Goal: Obtain resource: Obtain resource

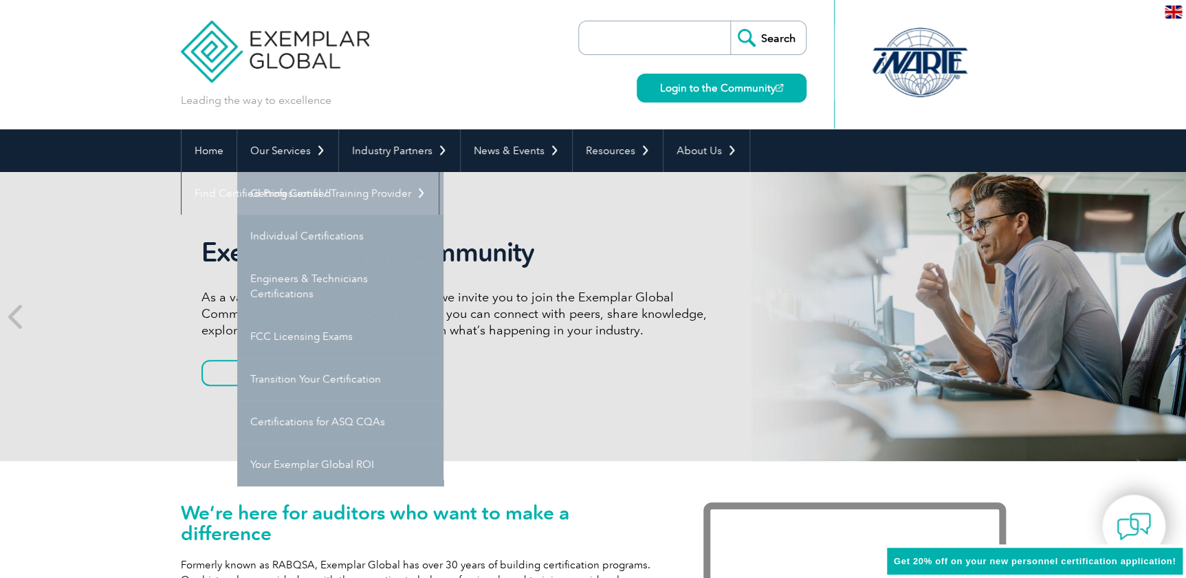
click at [285, 189] on link "Getting Certified" at bounding box center [340, 193] width 206 height 43
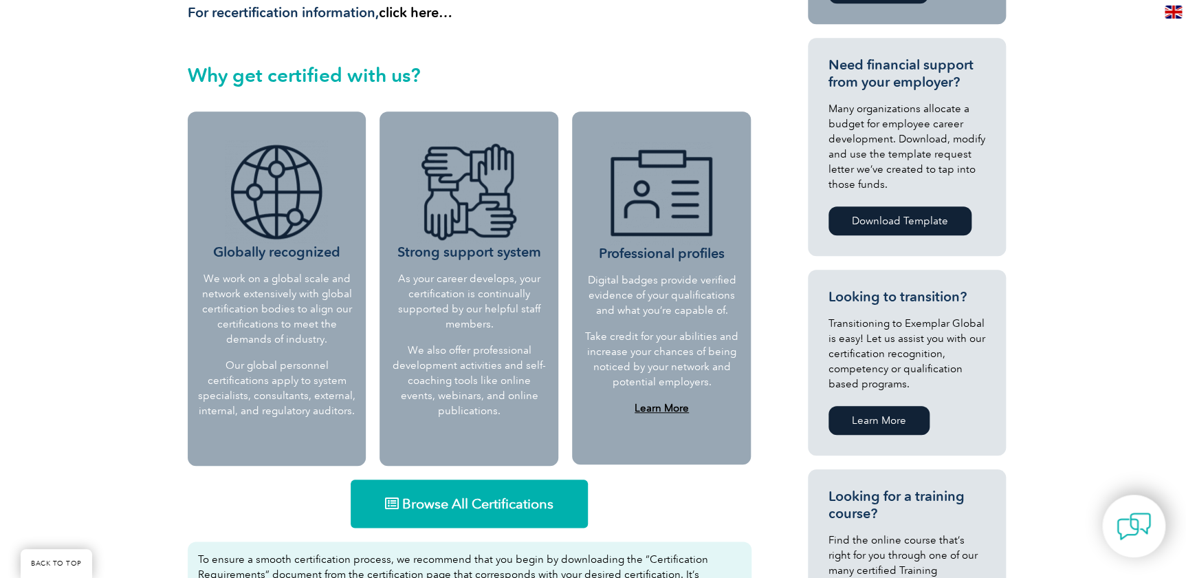
scroll to position [485, 0]
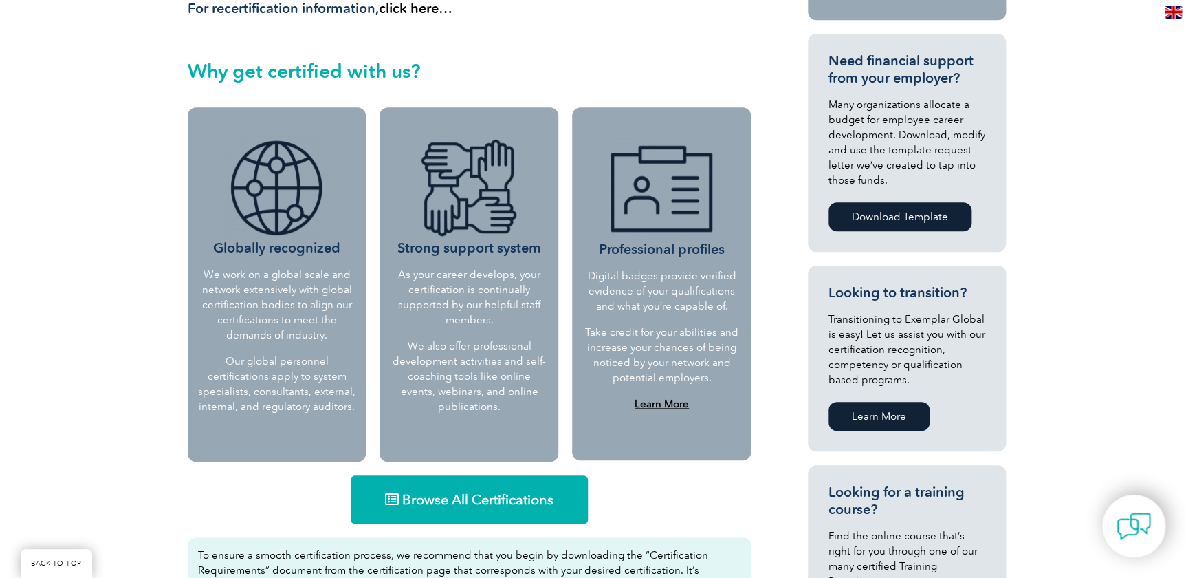
click at [444, 494] on span "Browse All Certifications" at bounding box center [477, 499] width 151 height 14
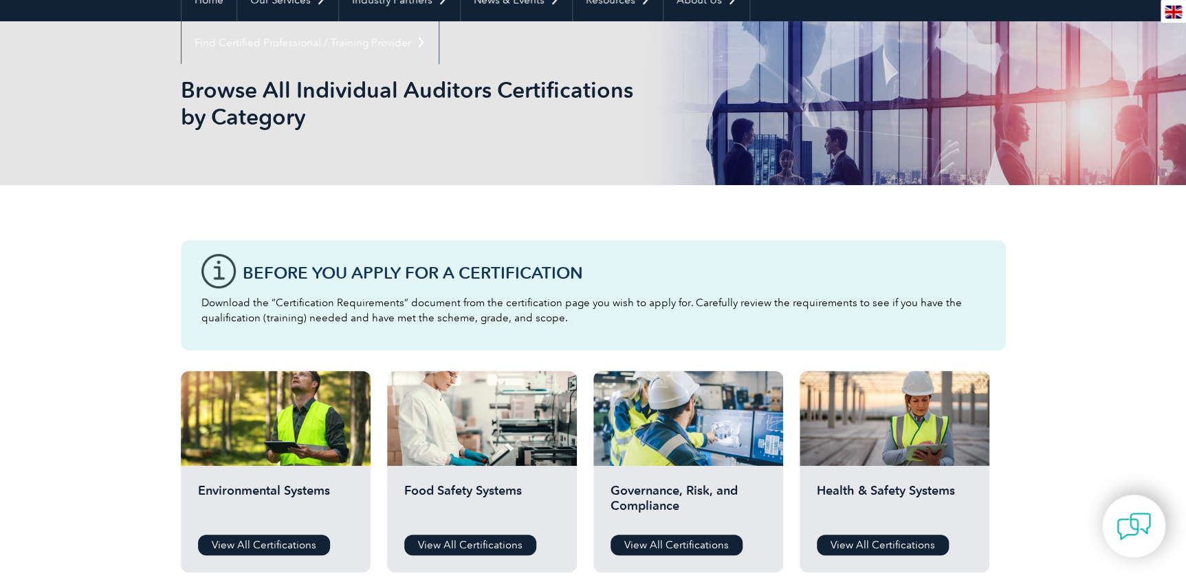
scroll to position [187, 0]
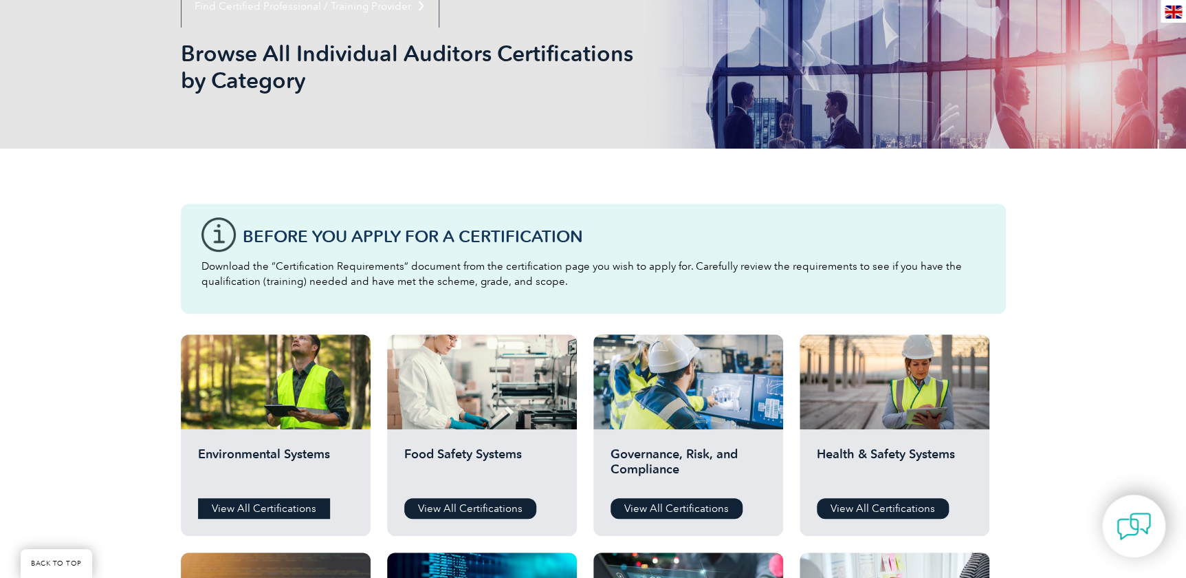
click at [274, 509] on link "View All Certifications" at bounding box center [264, 508] width 132 height 21
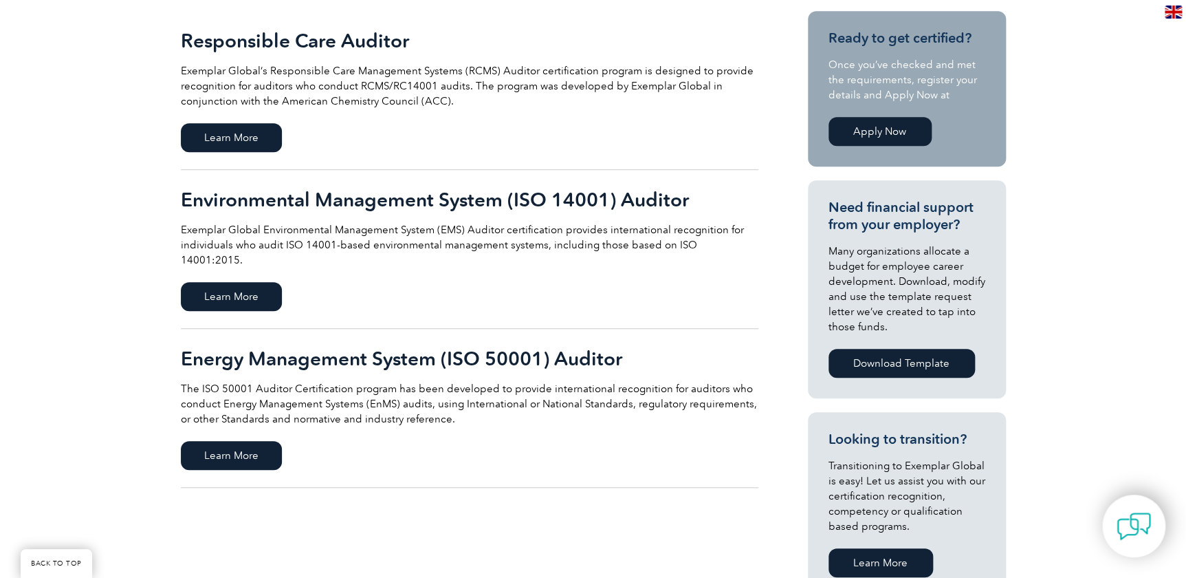
scroll to position [375, 0]
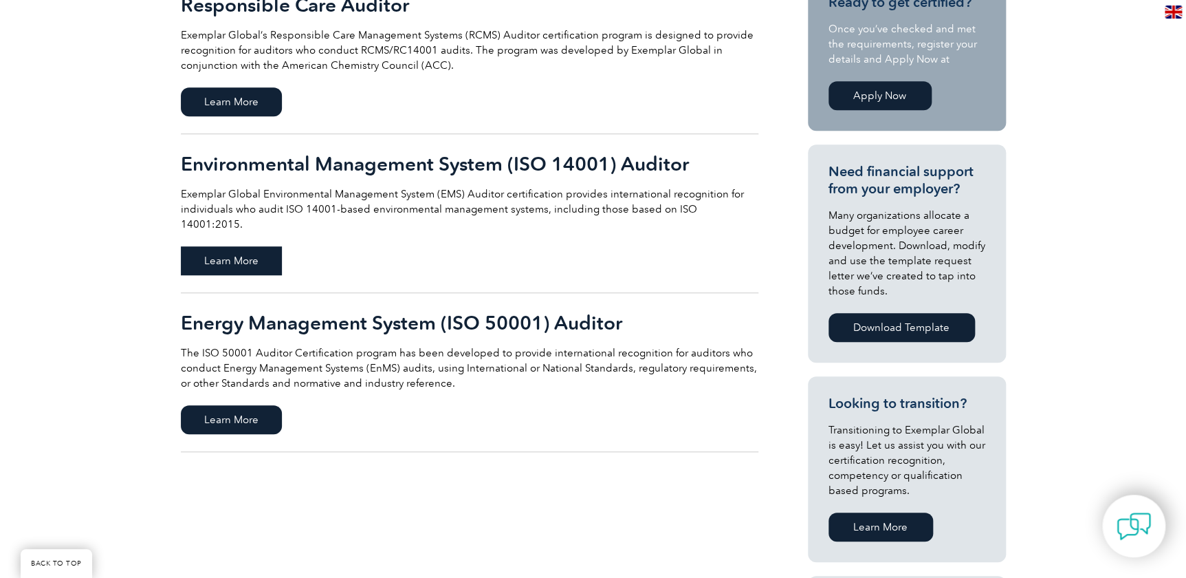
click at [234, 246] on span "Learn More" at bounding box center [231, 260] width 101 height 29
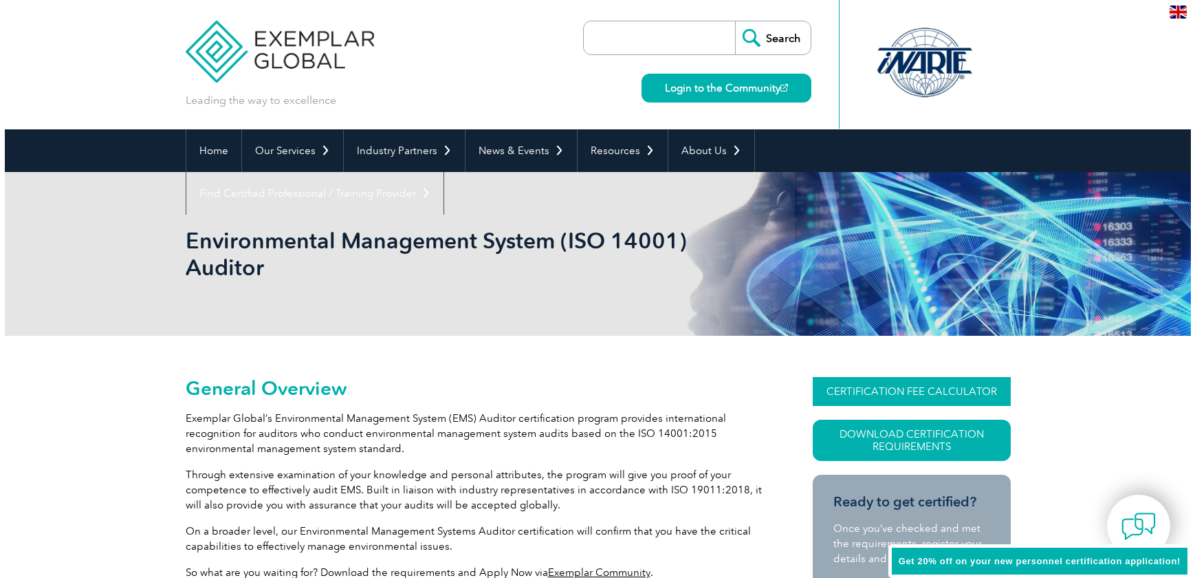
scroll to position [78, 0]
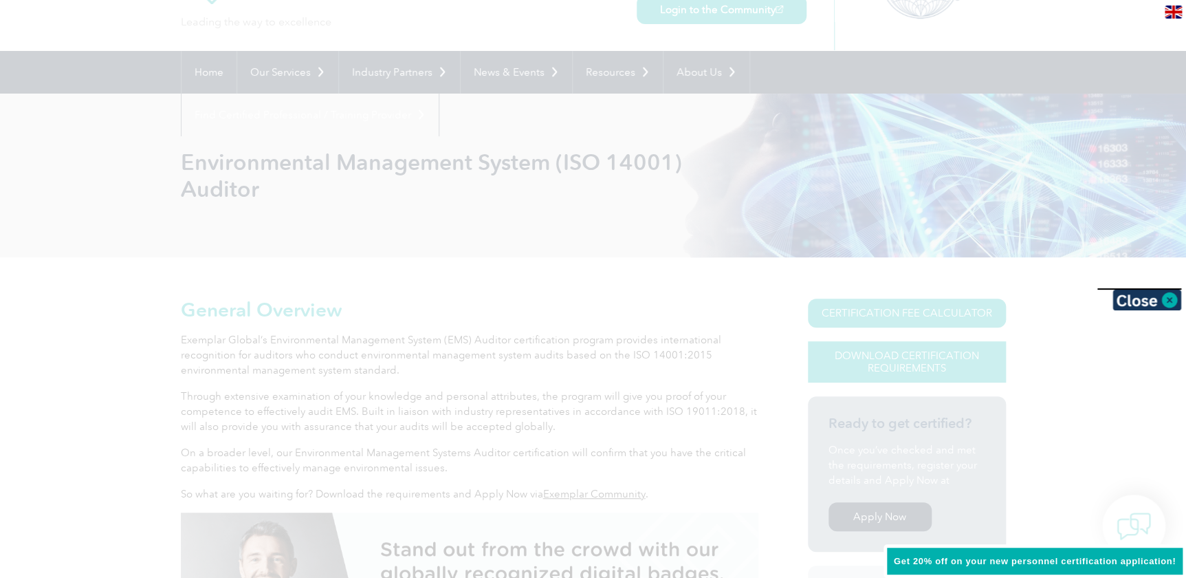
click at [903, 364] on div at bounding box center [593, 289] width 1186 height 578
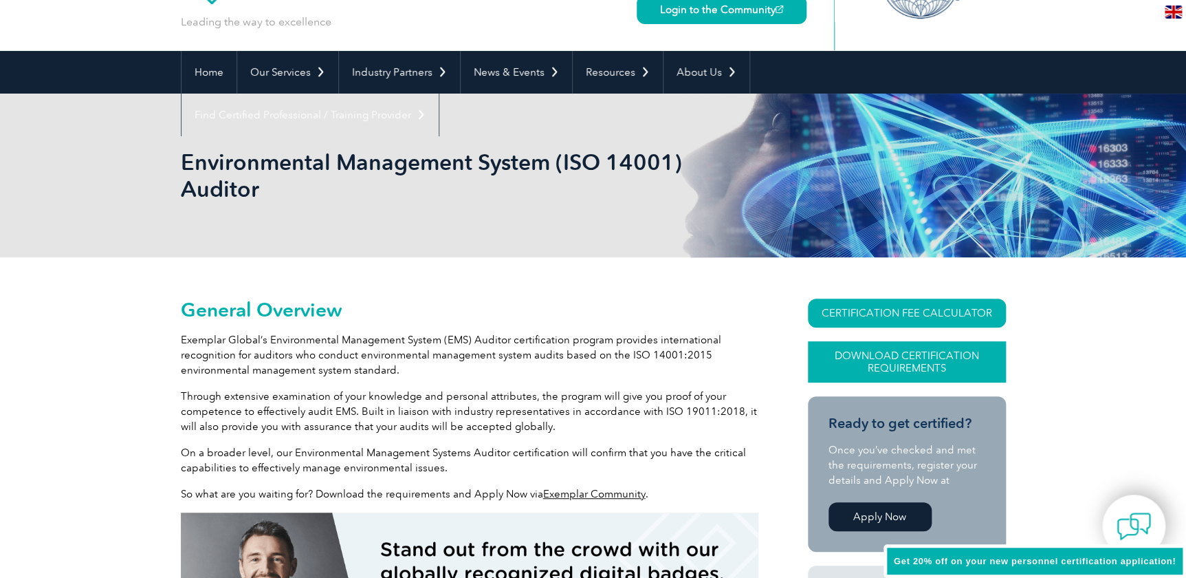
click at [904, 362] on link "Download Certification Requirements" at bounding box center [907, 361] width 198 height 41
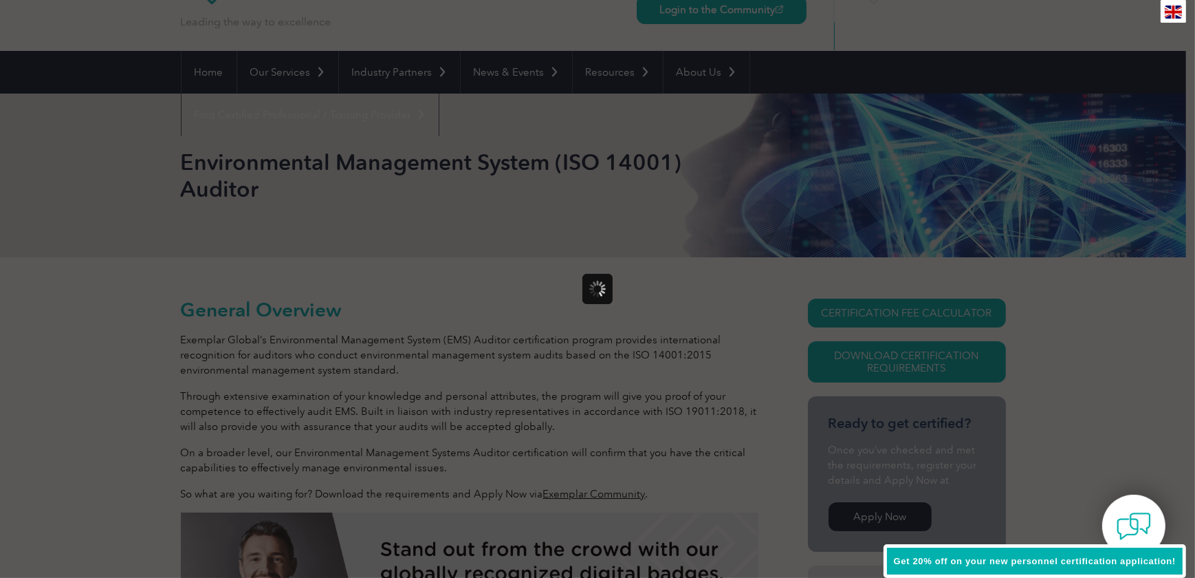
scroll to position [0, 0]
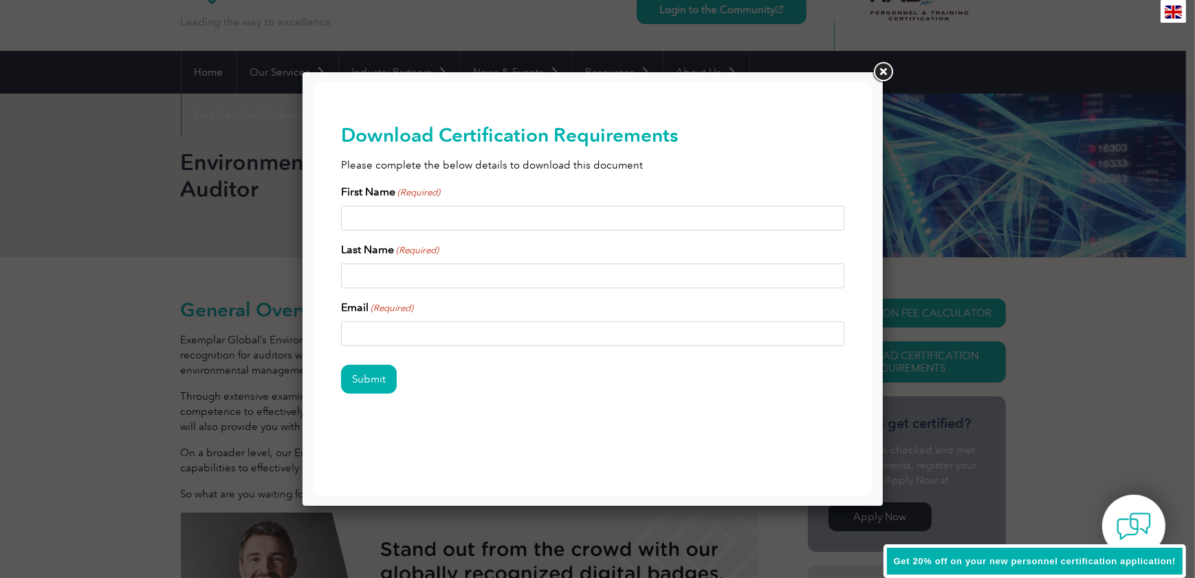
click at [881, 69] on link at bounding box center [882, 72] width 25 height 25
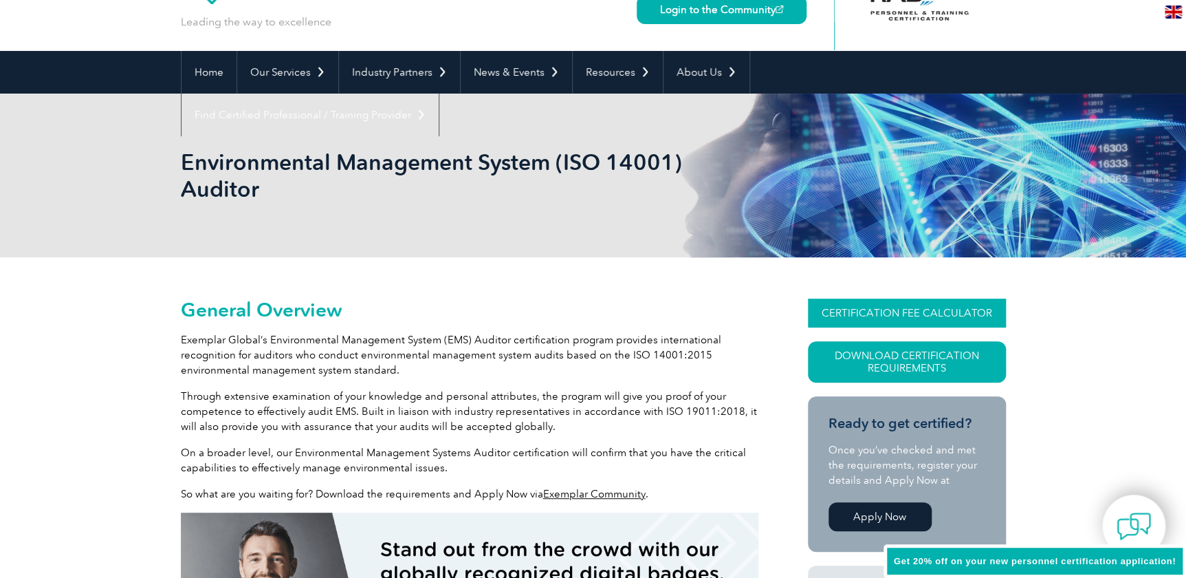
click at [859, 306] on link "CERTIFICATION FEE CALCULATOR" at bounding box center [907, 312] width 198 height 29
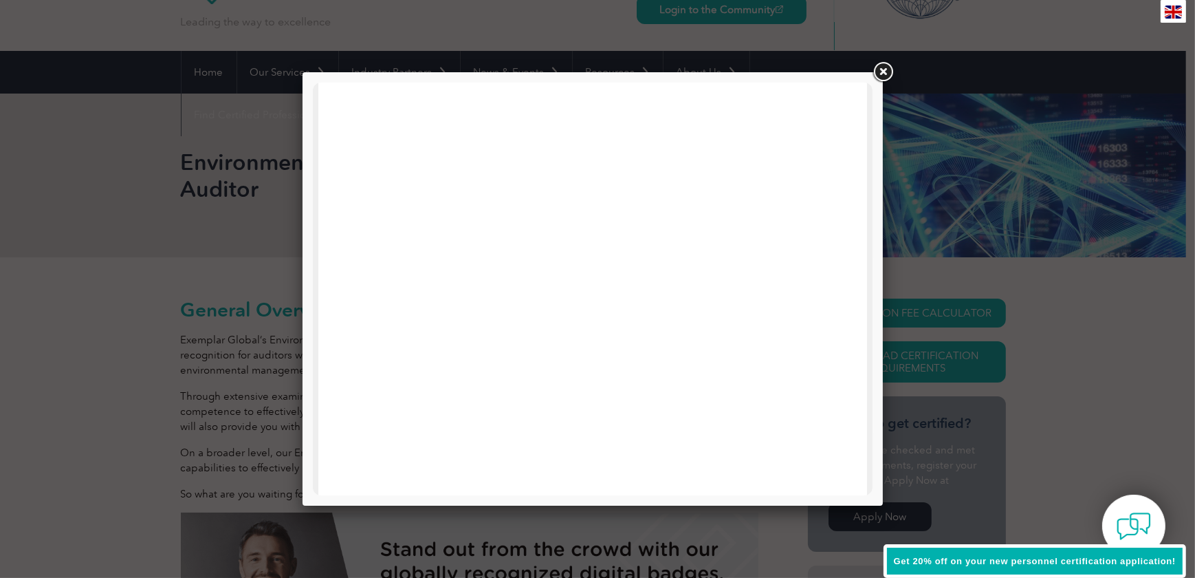
click at [877, 68] on link at bounding box center [882, 72] width 25 height 25
